Goal: Task Accomplishment & Management: Manage account settings

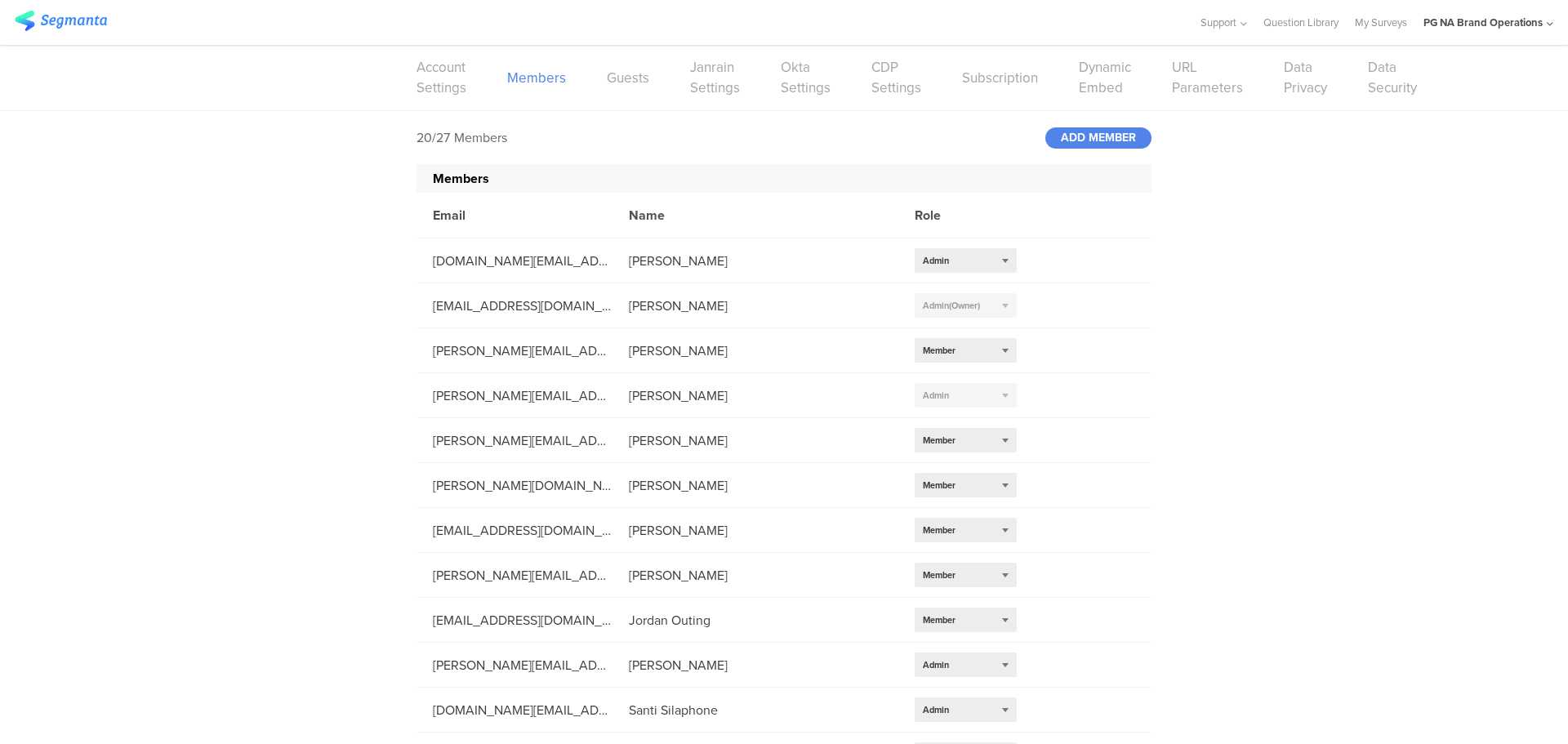
click at [361, 347] on div "20/27 Members ADD MEMBER Members Email Name Role [DOMAIN_NAME][EMAIL_ADDRESS][D…" at bounding box center [784, 624] width 1568 height 1026
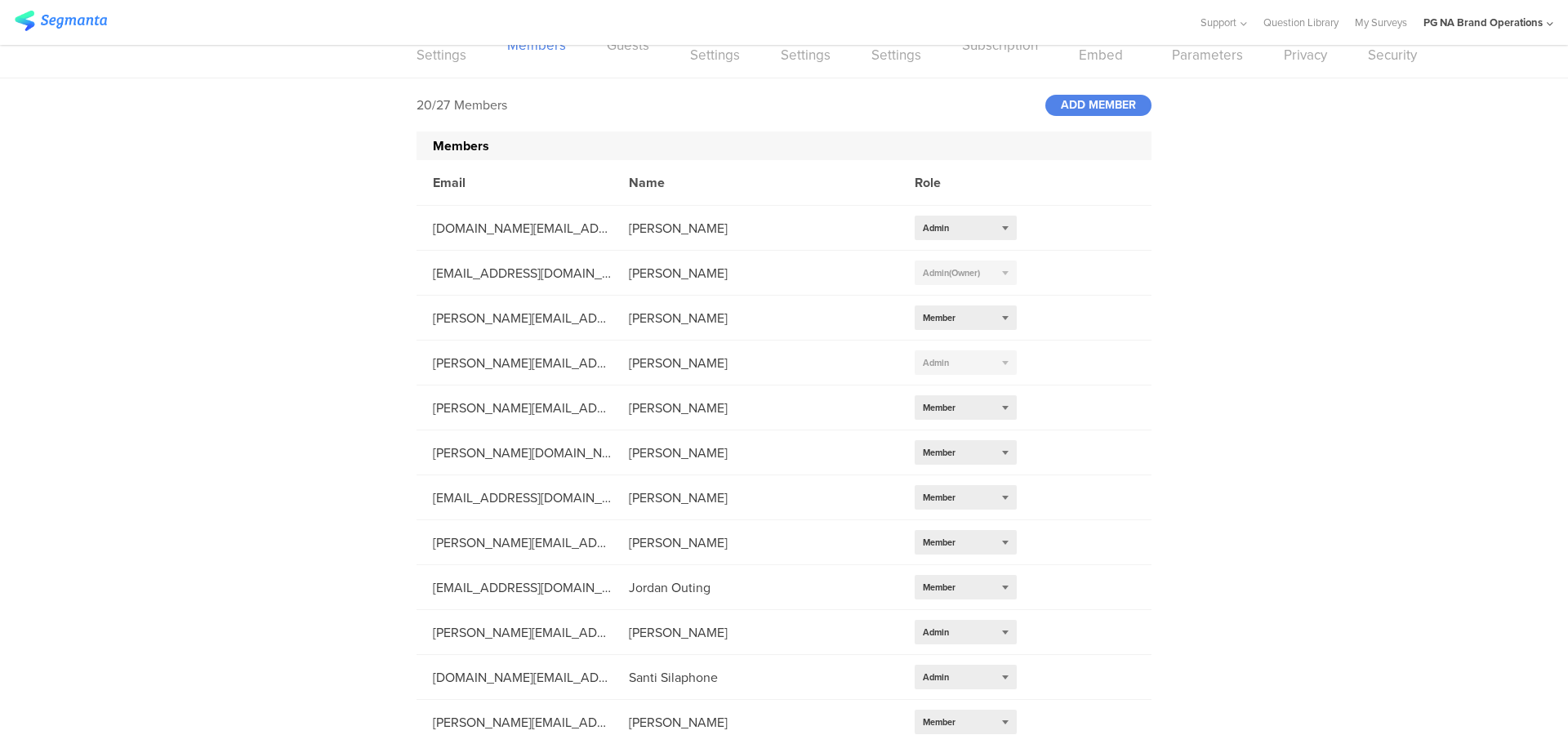
scroll to position [66, 0]
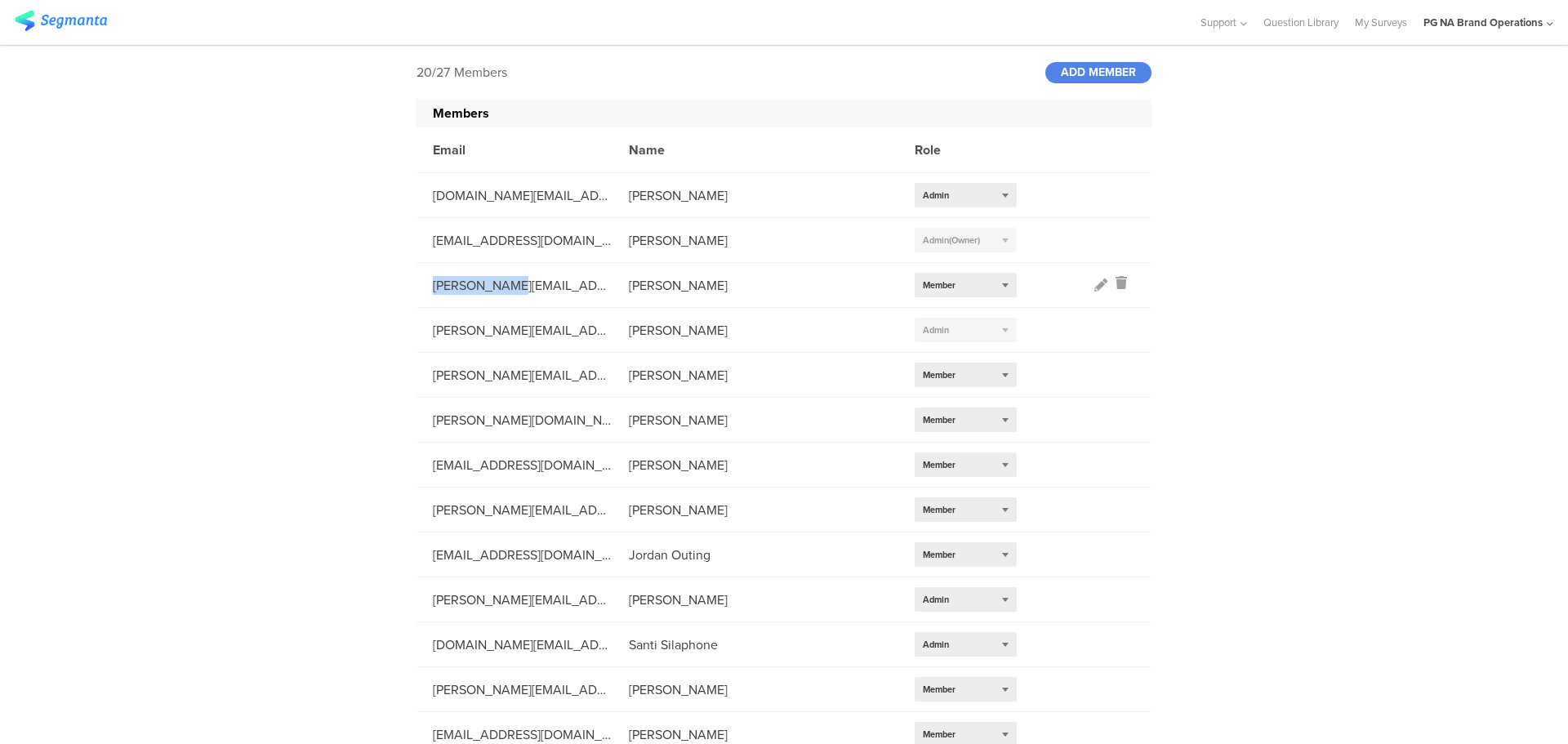
drag, startPoint x: 428, startPoint y: 289, endPoint x: 496, endPoint y: 286, distance: 68.1
click at [496, 286] on div "[PERSON_NAME][EMAIL_ADDRESS][DOMAIN_NAME]" at bounding box center [515, 285] width 196 height 19
copy div "[PERSON_NAME].uc"
drag, startPoint x: 624, startPoint y: 287, endPoint x: 768, endPoint y: 282, distance: 144.1
click at [768, 282] on div "[PERSON_NAME]" at bounding box center [755, 285] width 286 height 19
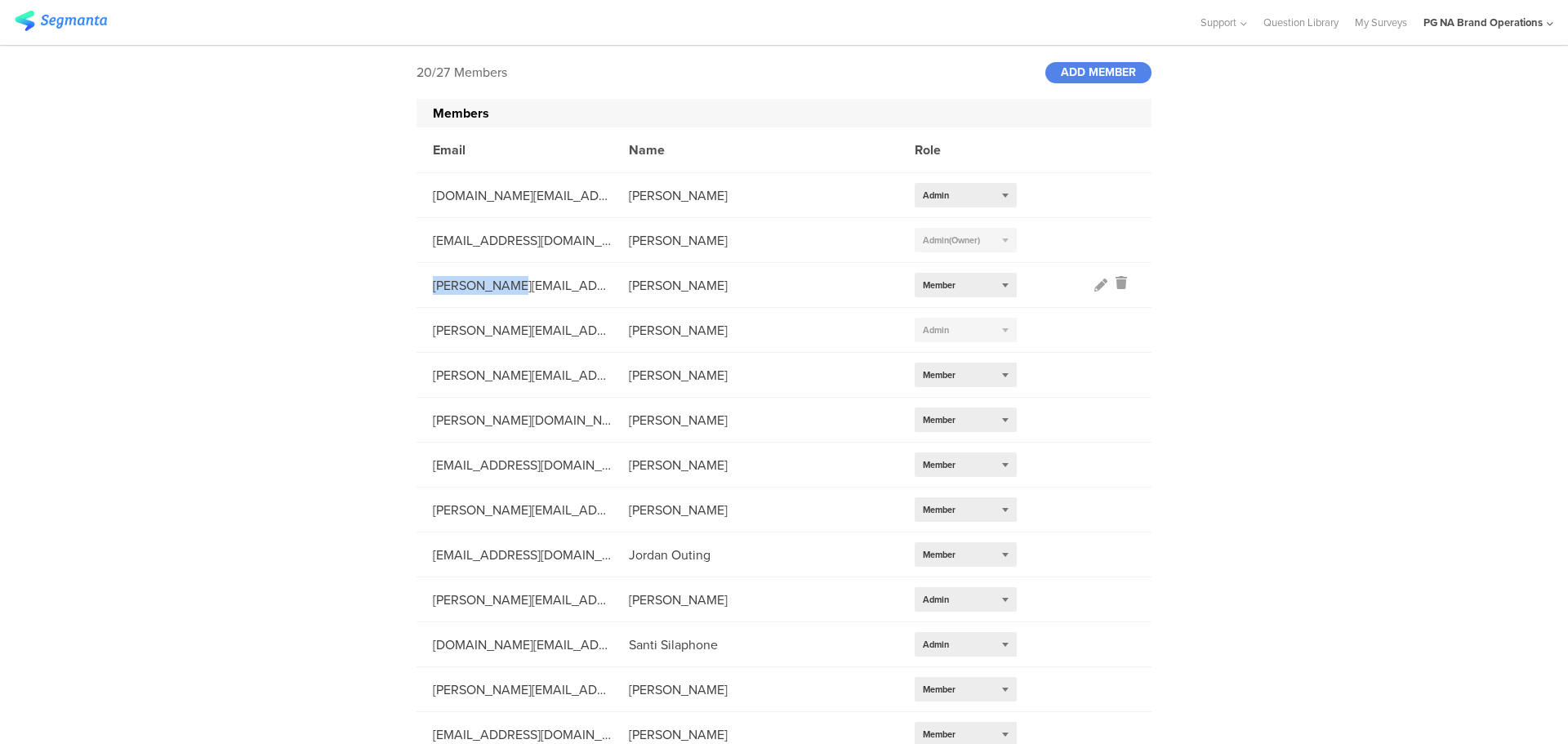
copy div "[PERSON_NAME]"
click at [1066, 70] on div "ADD MEMBER" at bounding box center [1098, 72] width 107 height 21
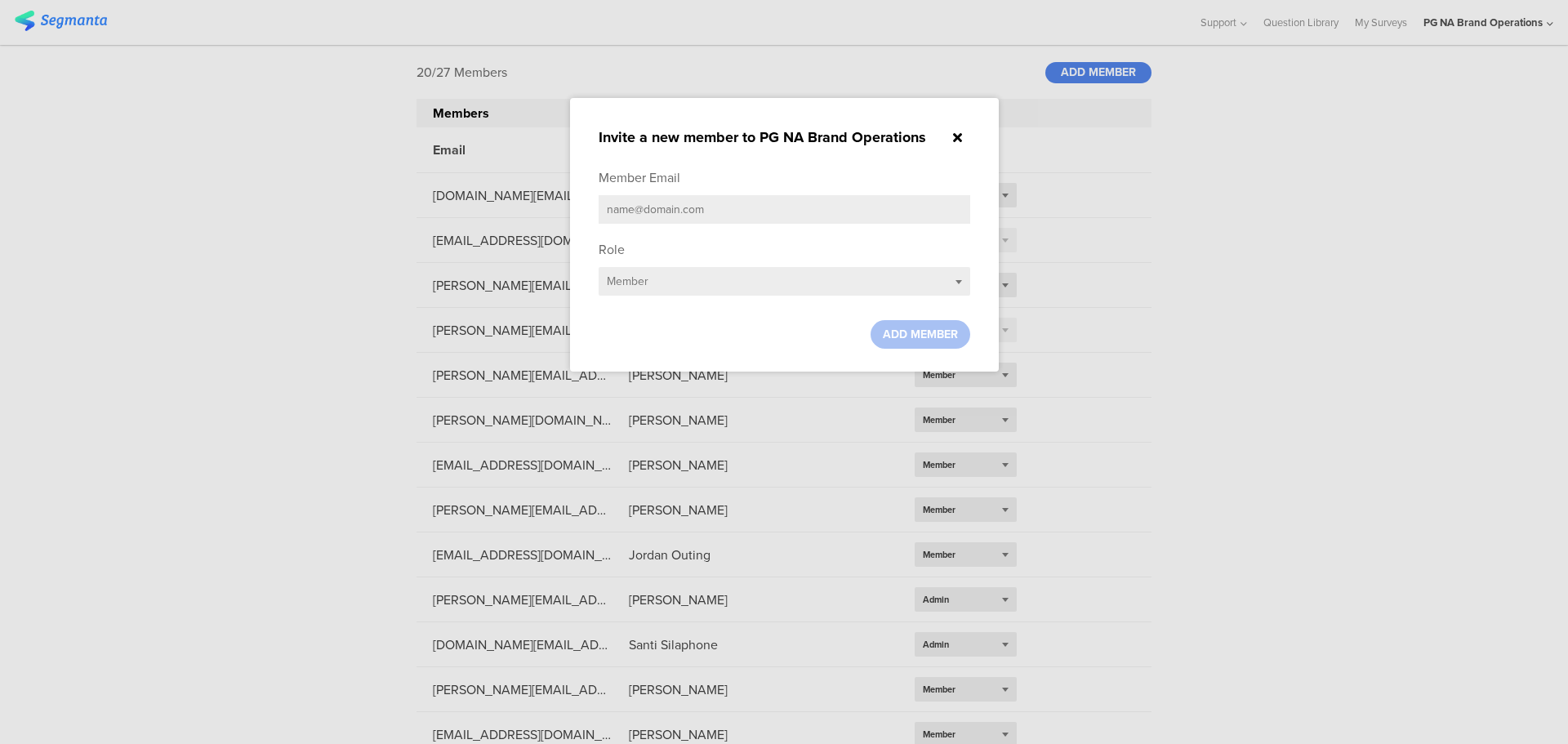
drag, startPoint x: 741, startPoint y: 190, endPoint x: 745, endPoint y: 204, distance: 14.6
click at [743, 194] on div "Member Email" at bounding box center [784, 200] width 371 height 64
click at [746, 209] on input "text" at bounding box center [784, 209] width 371 height 29
paste input "[PERSON_NAME][EMAIL_ADDRESS][DOMAIN_NAME]"
type input "[PERSON_NAME][EMAIL_ADDRESS][DOMAIN_NAME]"
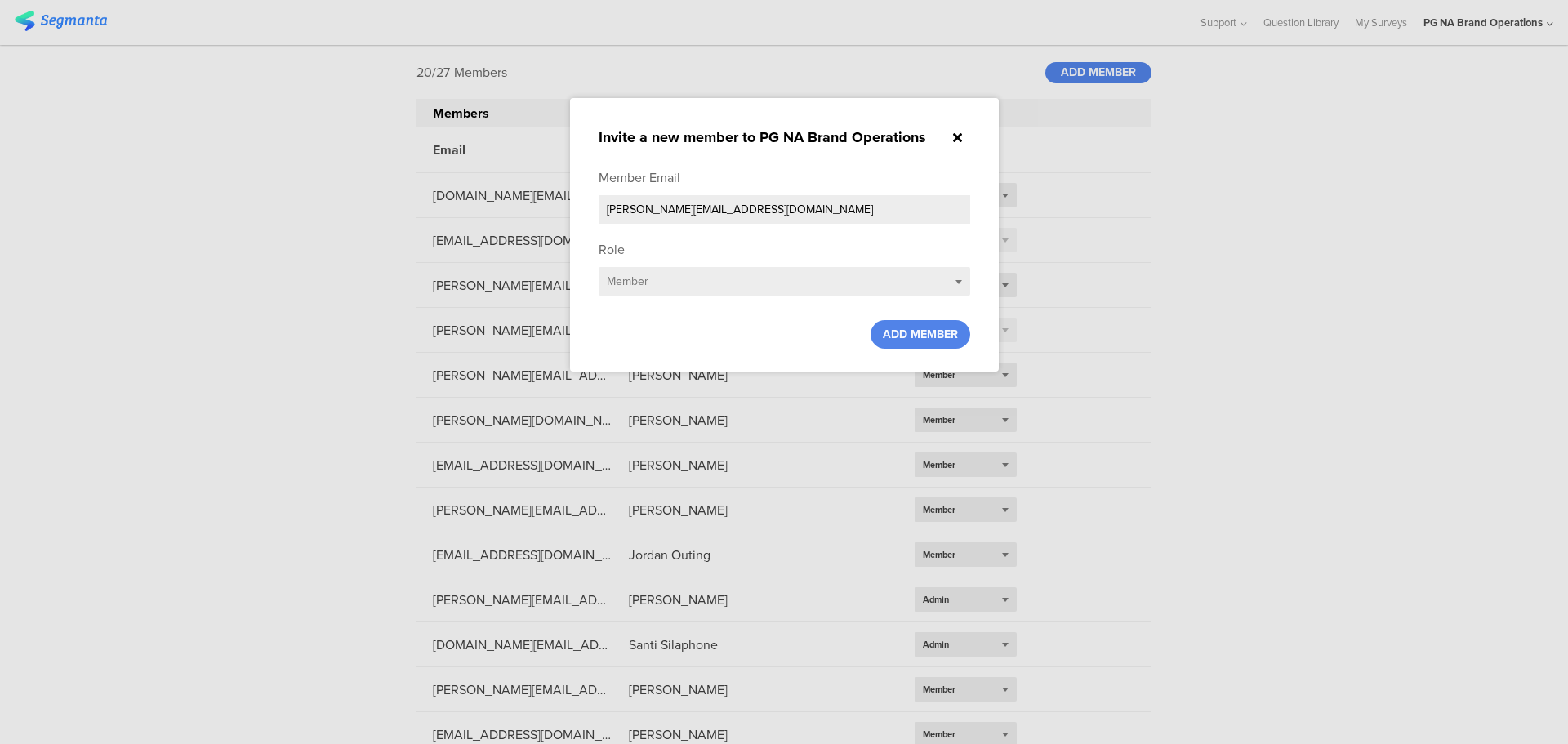
click at [280, 232] on div at bounding box center [784, 372] width 1568 height 744
click at [964, 132] on div at bounding box center [958, 137] width 24 height 19
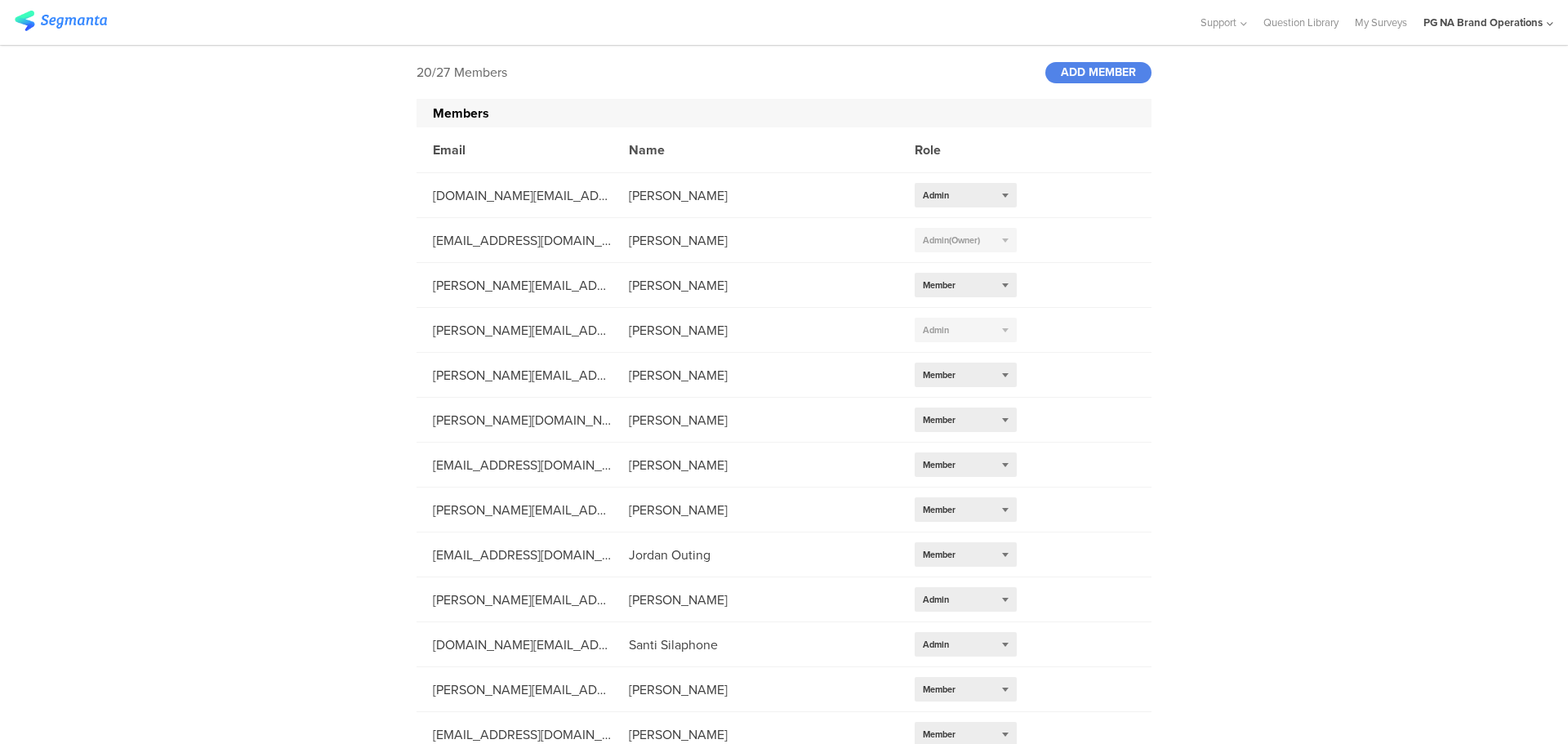
click at [285, 197] on div "20/27 Members ADD MEMBER Members Email Name Role [DOMAIN_NAME][EMAIL_ADDRESS][D…" at bounding box center [784, 558] width 1568 height 1026
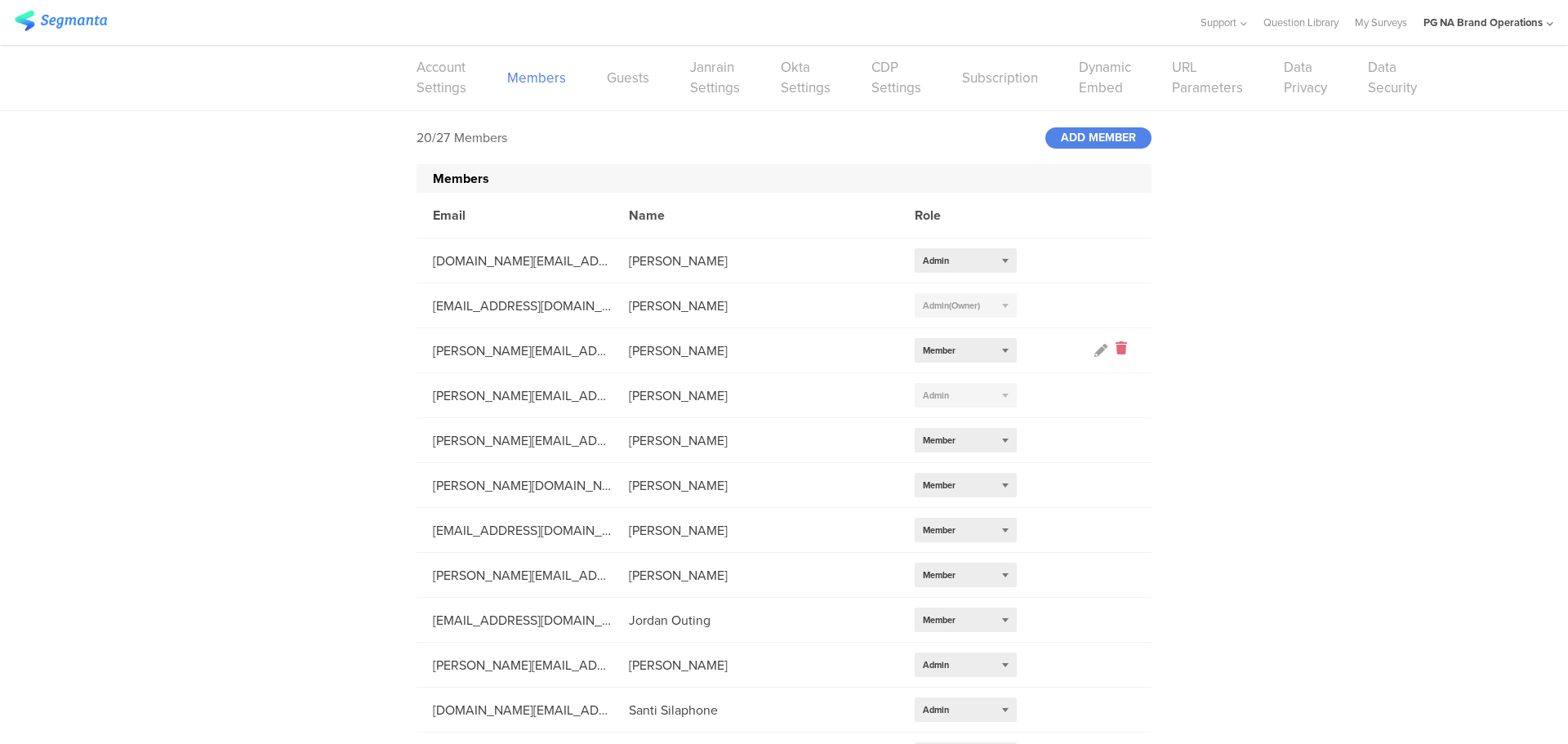
click at [1115, 348] on icon at bounding box center [1121, 351] width 11 height 19
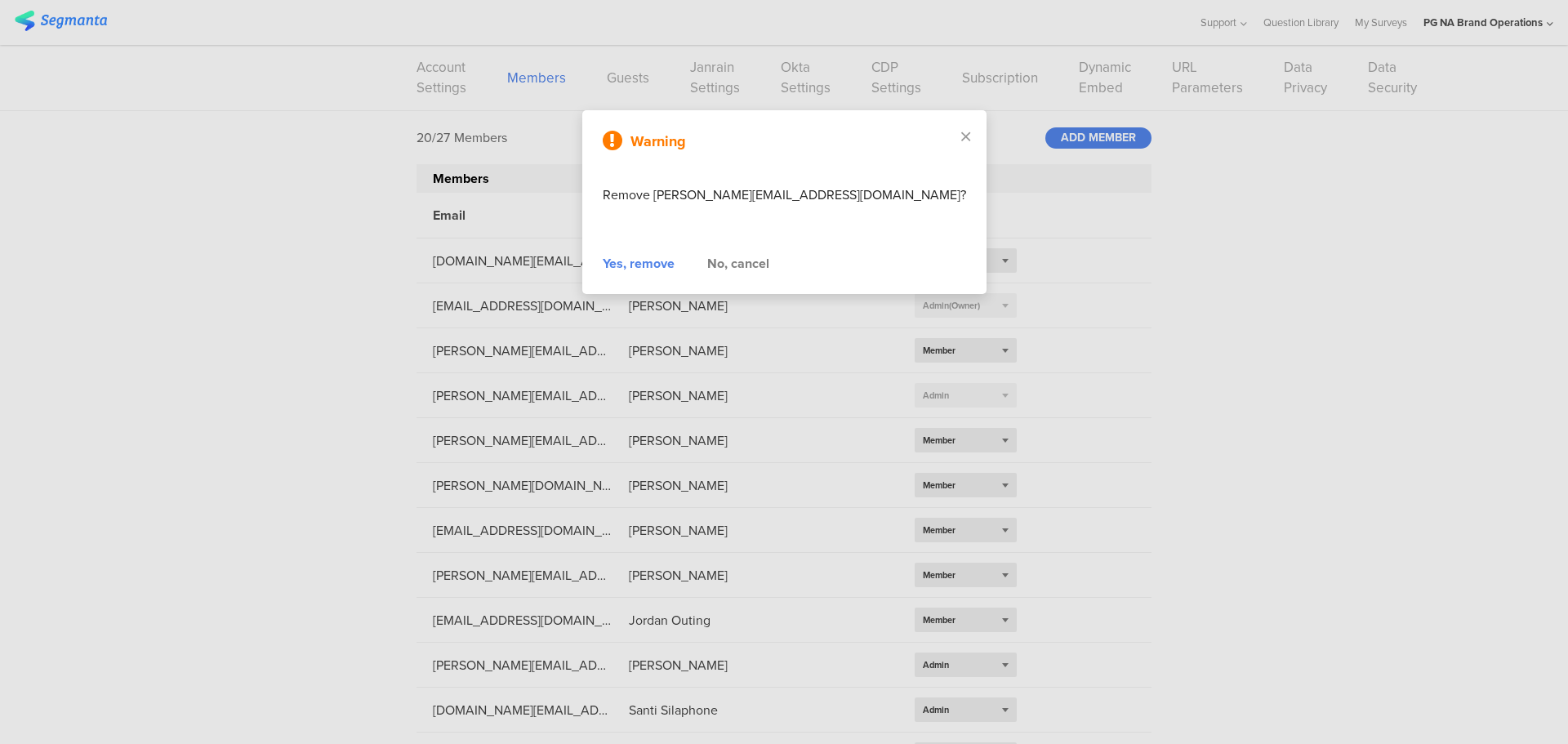
click at [653, 262] on div "Yes, remove" at bounding box center [639, 263] width 72 height 19
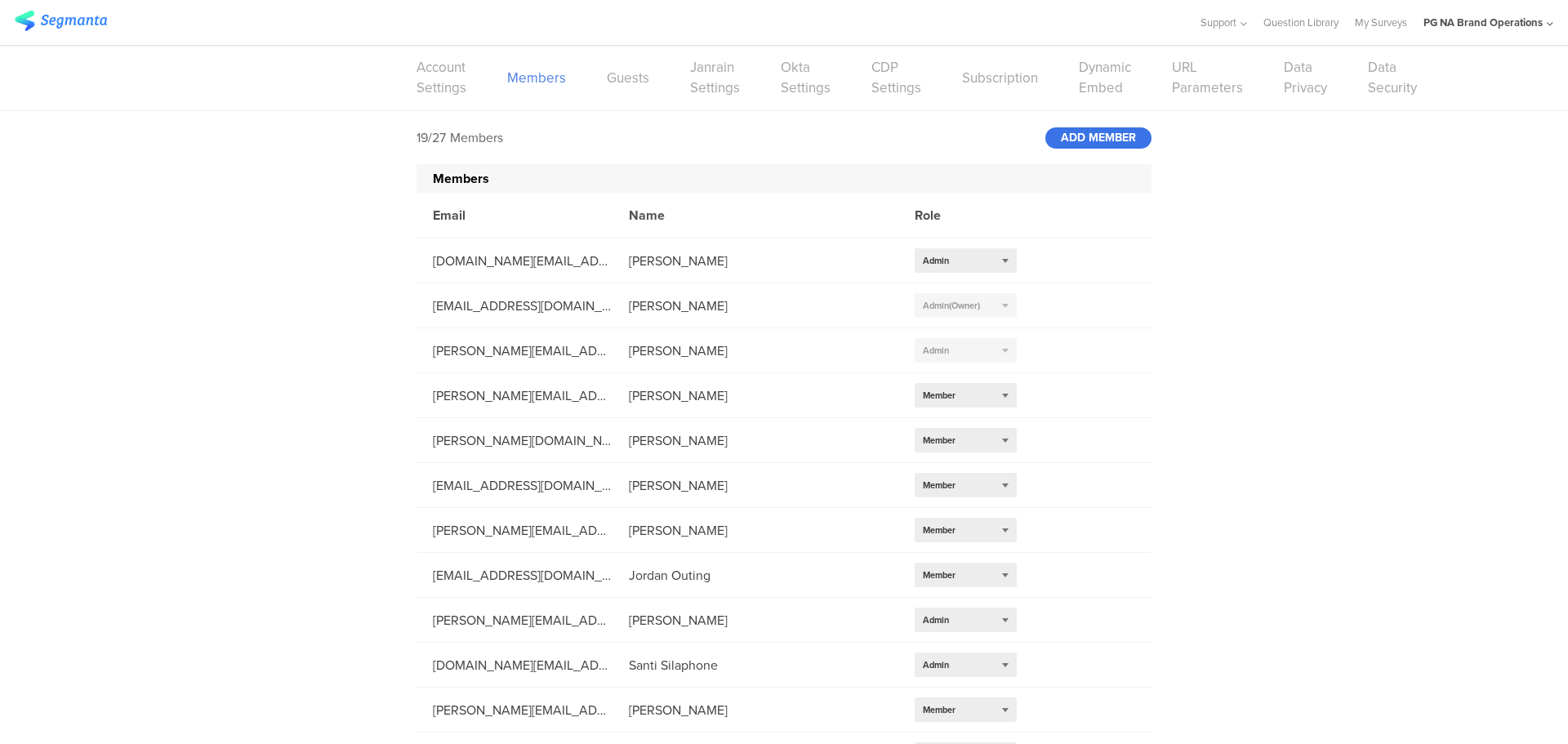
click at [1101, 132] on div "ADD MEMBER" at bounding box center [1098, 138] width 107 height 21
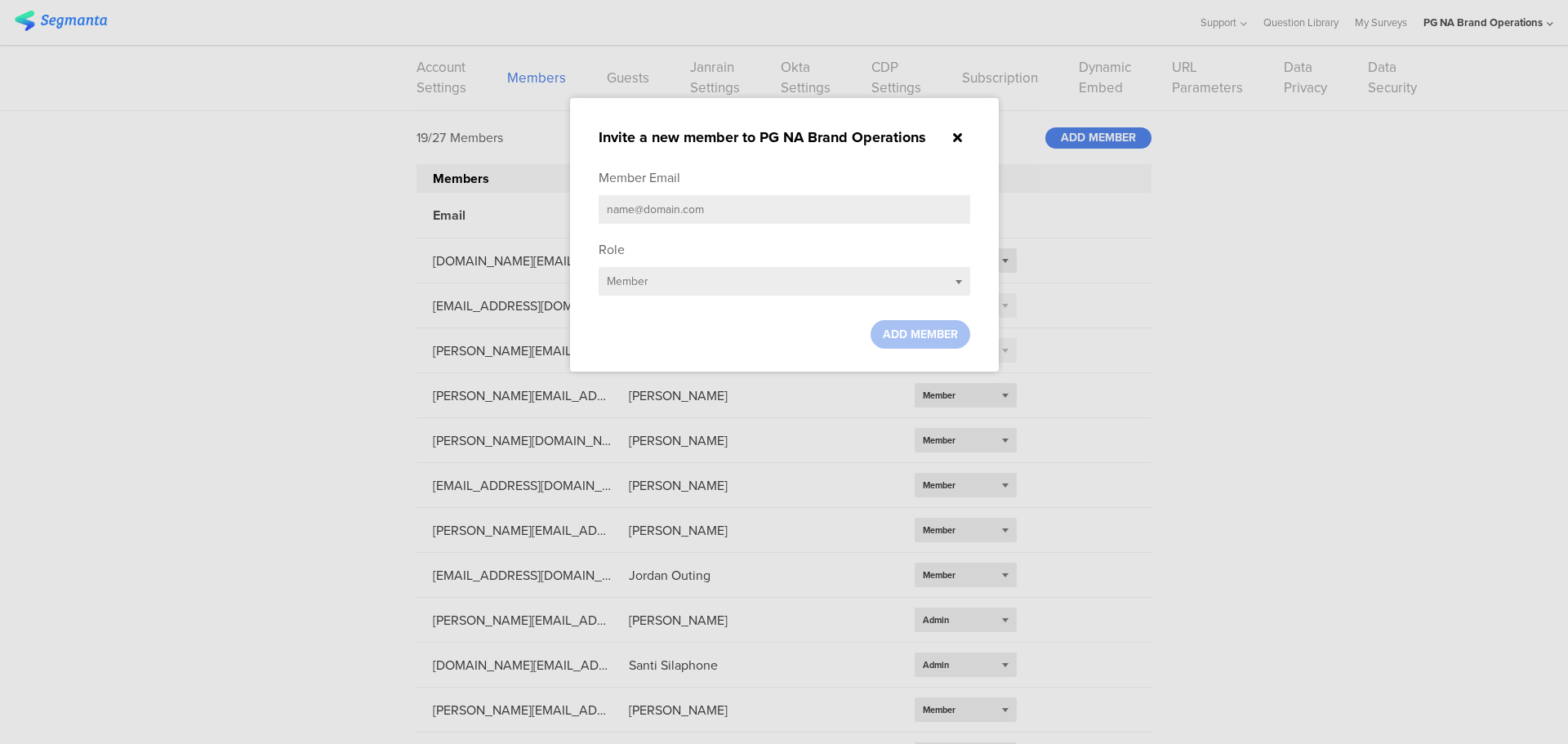
click at [650, 209] on input "text" at bounding box center [784, 209] width 371 height 29
type input "[PERSON_NAME][EMAIL_ADDRESS][DOMAIN_NAME]"
click at [1354, 404] on div at bounding box center [784, 372] width 1568 height 744
click at [935, 334] on span "ADD MEMBER" at bounding box center [920, 334] width 75 height 18
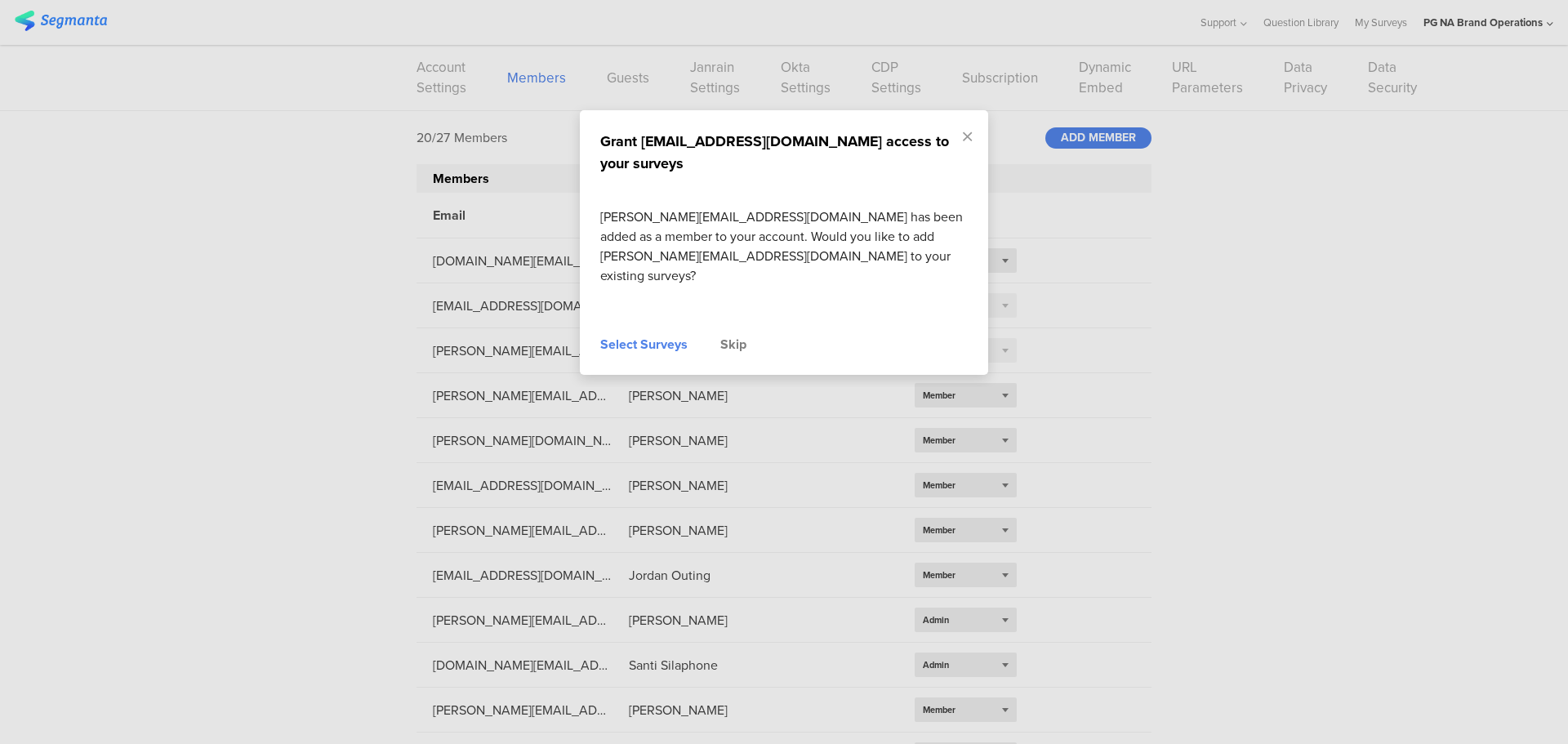
click at [618, 334] on div "Select Surveys" at bounding box center [644, 344] width 87 height 19
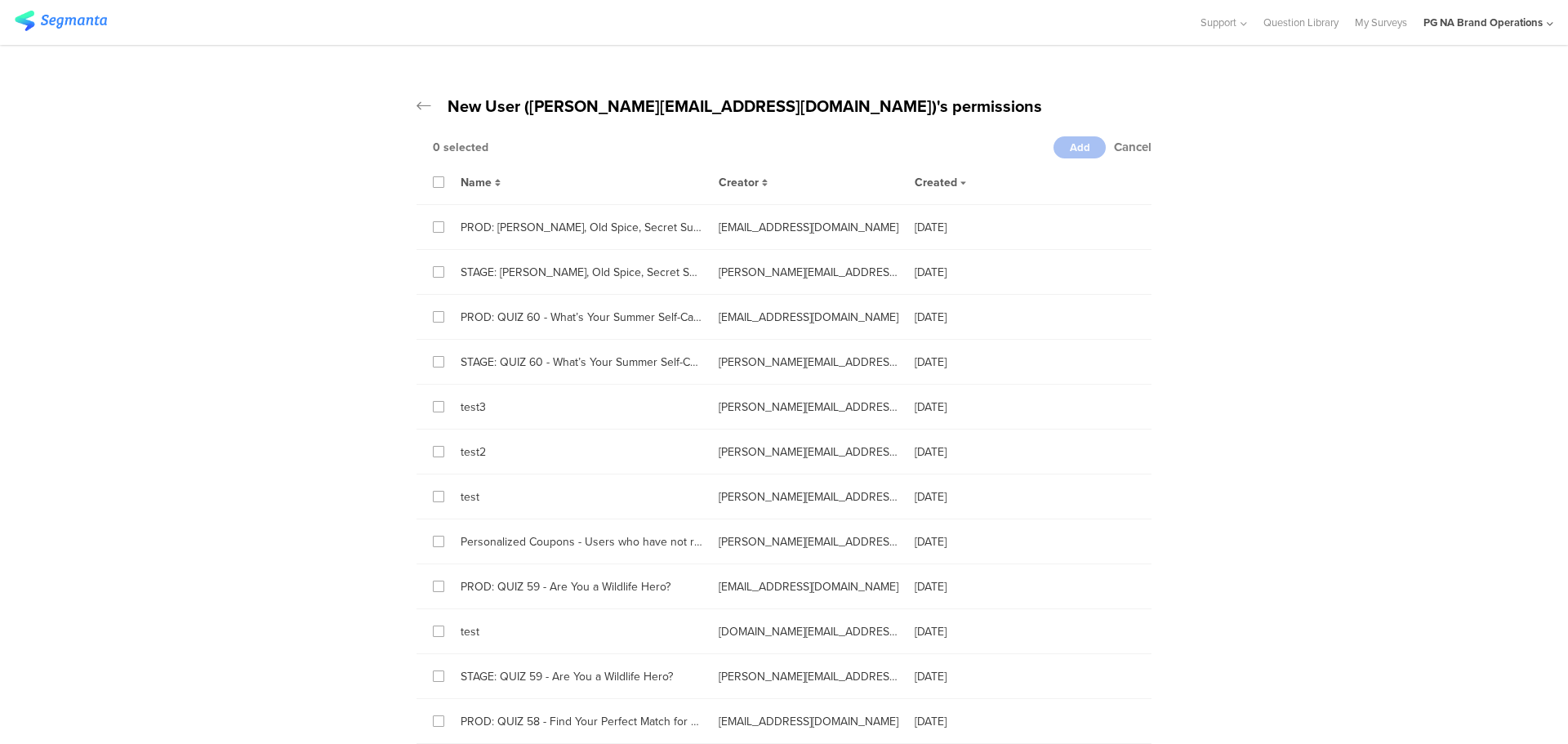
click at [445, 180] on div "Name" at bounding box center [573, 182] width 258 height 19
click at [437, 181] on div "Name Creator Created" at bounding box center [784, 182] width 734 height 45
click at [437, 181] on label at bounding box center [438, 182] width 11 height 11
click at [0, 0] on input "checkbox" at bounding box center [0, 0] width 0 height 0
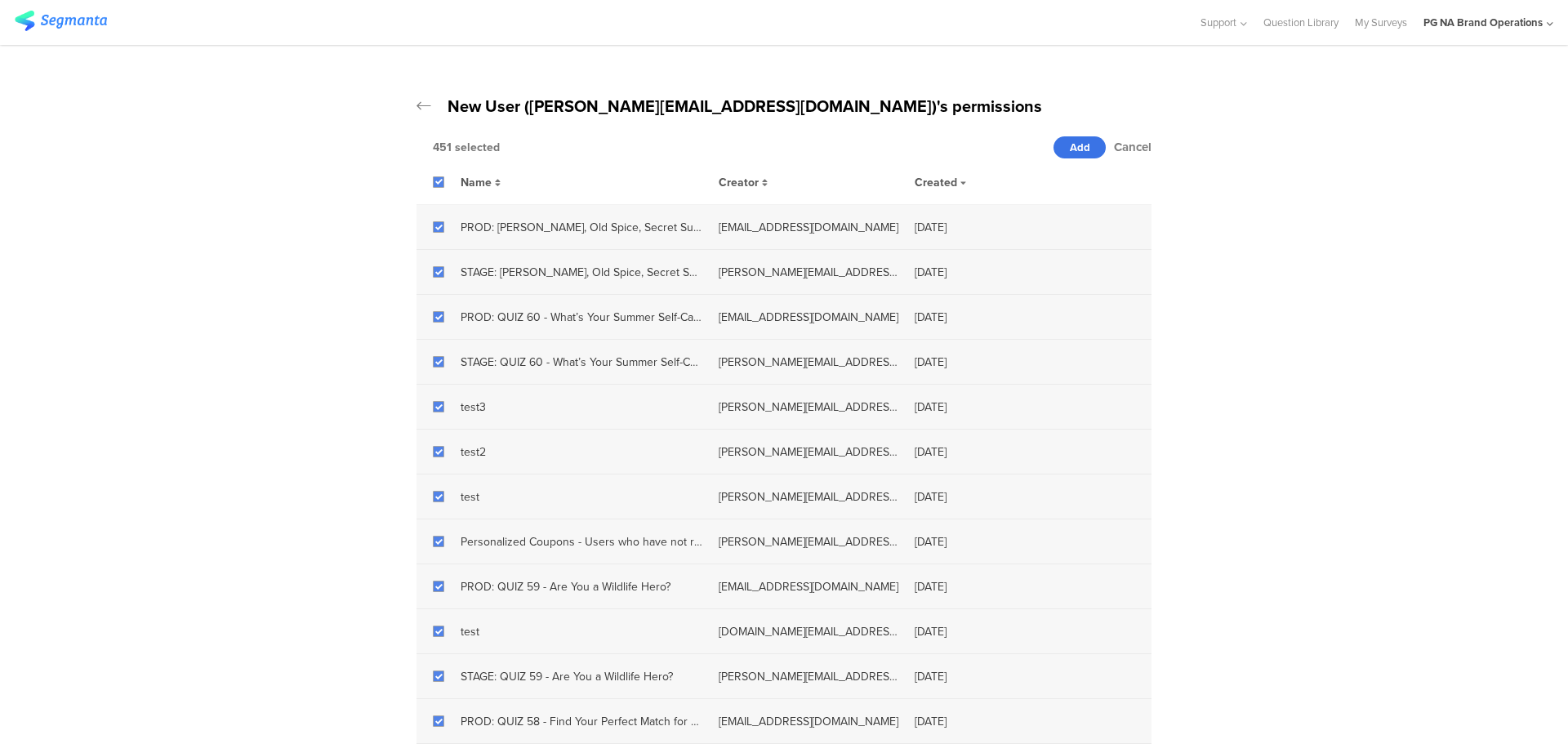
click at [1060, 137] on div "Add" at bounding box center [1079, 147] width 52 height 22
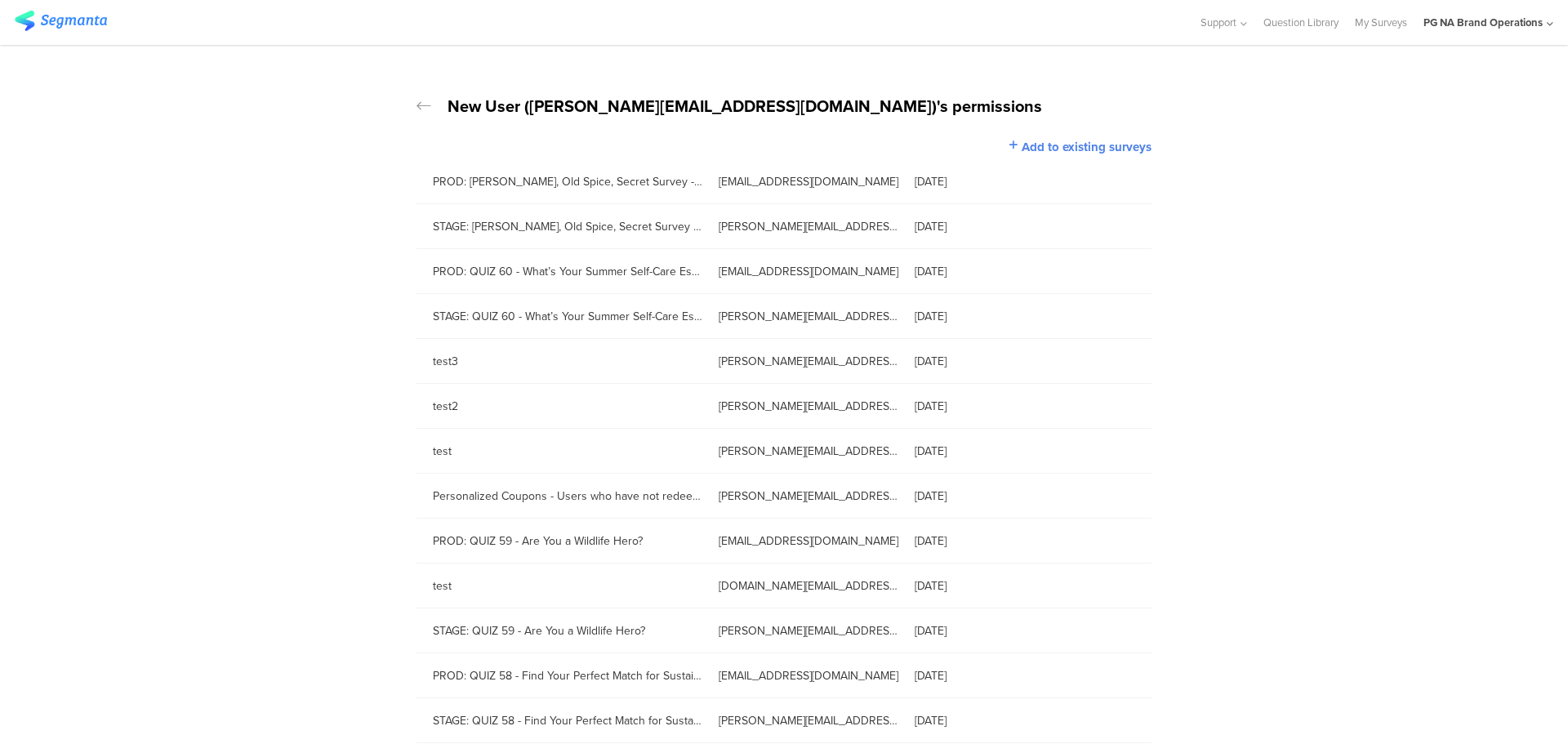
click at [417, 107] on icon at bounding box center [424, 107] width 15 height 17
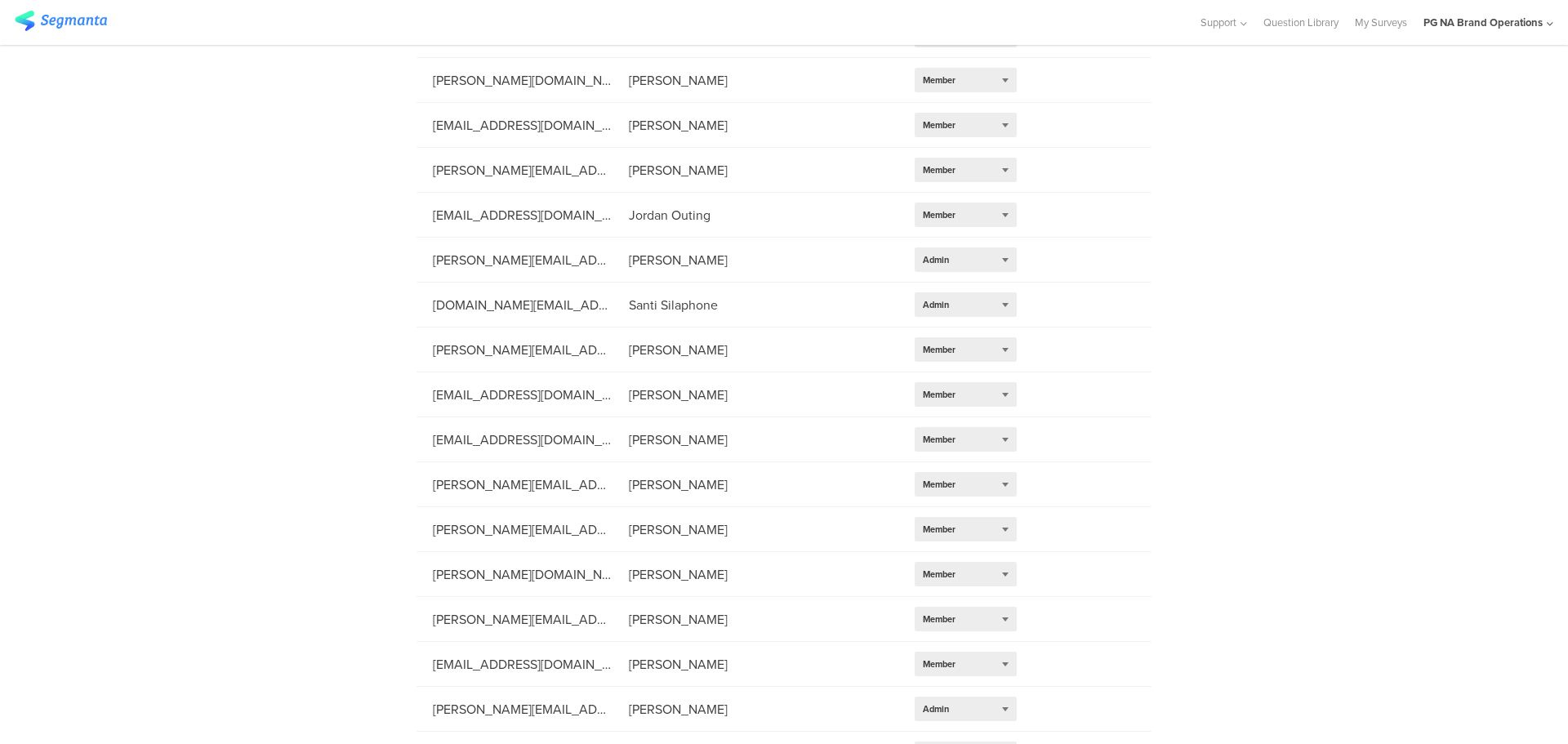
scroll to position [393, 0]
